Goal: Register for event/course

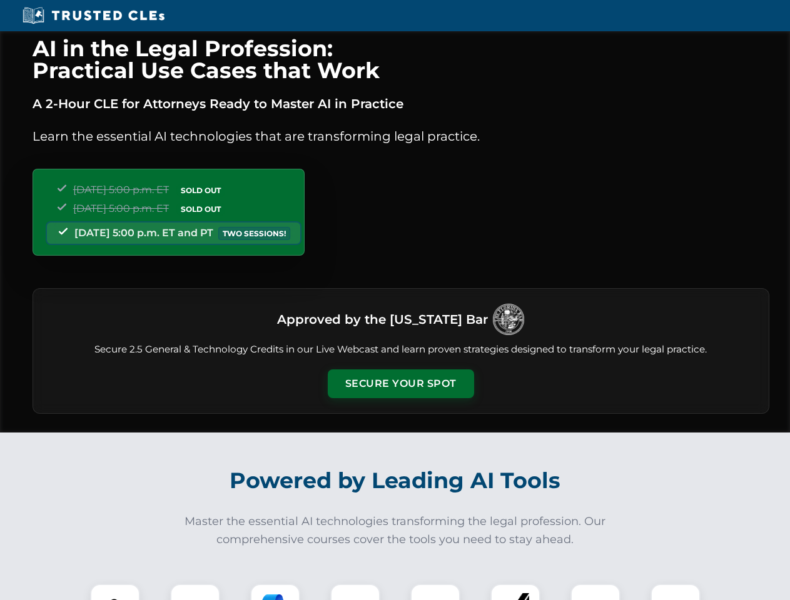
click at [400, 384] on button "Secure Your Spot" at bounding box center [401, 384] width 146 height 29
click at [115, 592] on img at bounding box center [115, 609] width 36 height 36
